Goal: Find specific page/section

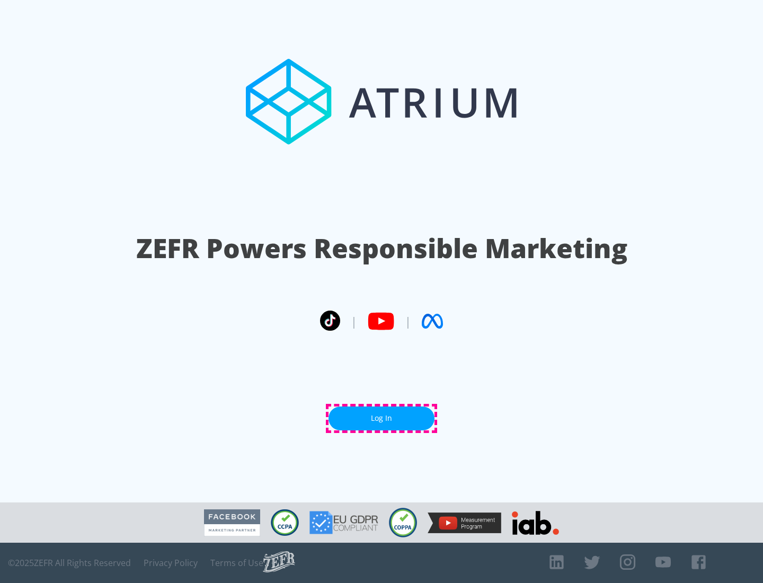
click at [382, 418] on link "Log In" at bounding box center [382, 418] width 106 height 24
